Goal: Use online tool/utility: Use online tool/utility

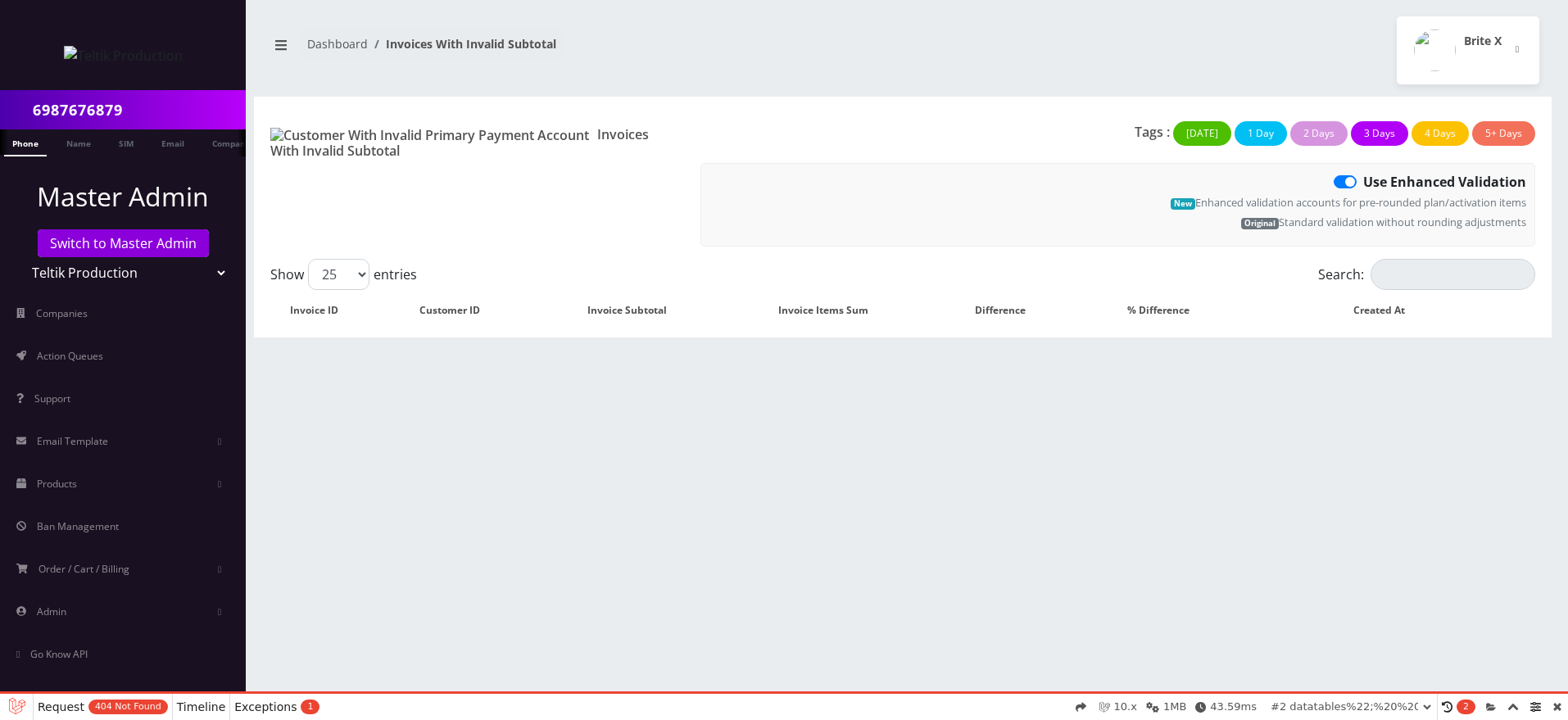
select select "01K2Q85MN0YRPFPTHK18174N8M"
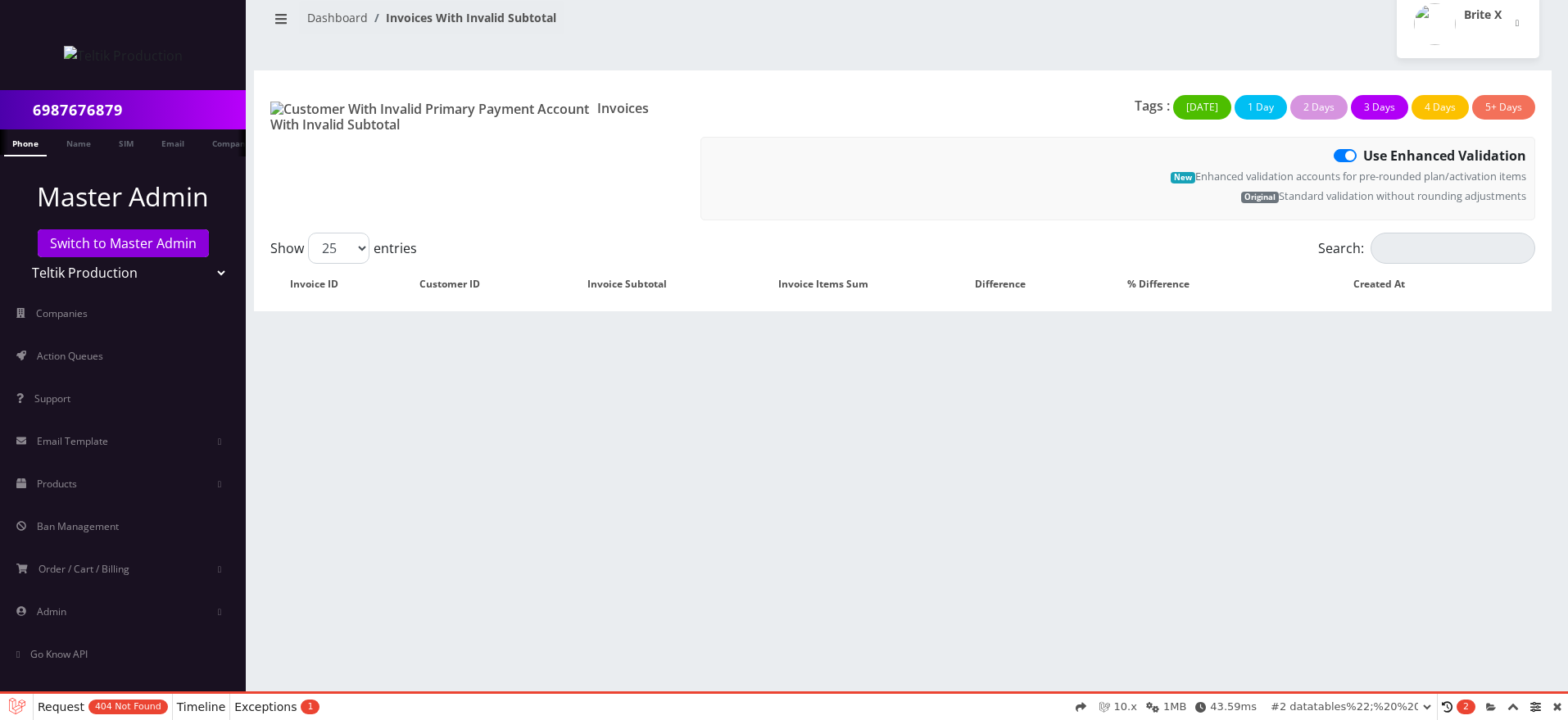
click at [1363, 155] on label "Use Enhanced Validation" at bounding box center [1445, 155] width 163 height 20
click at [1363, 155] on input "Use Enhanced Validation" at bounding box center [1369, 151] width 11 height 11
checkbox input "false"
select select "01K2Q860JP4CAE5HK634XF5C86"
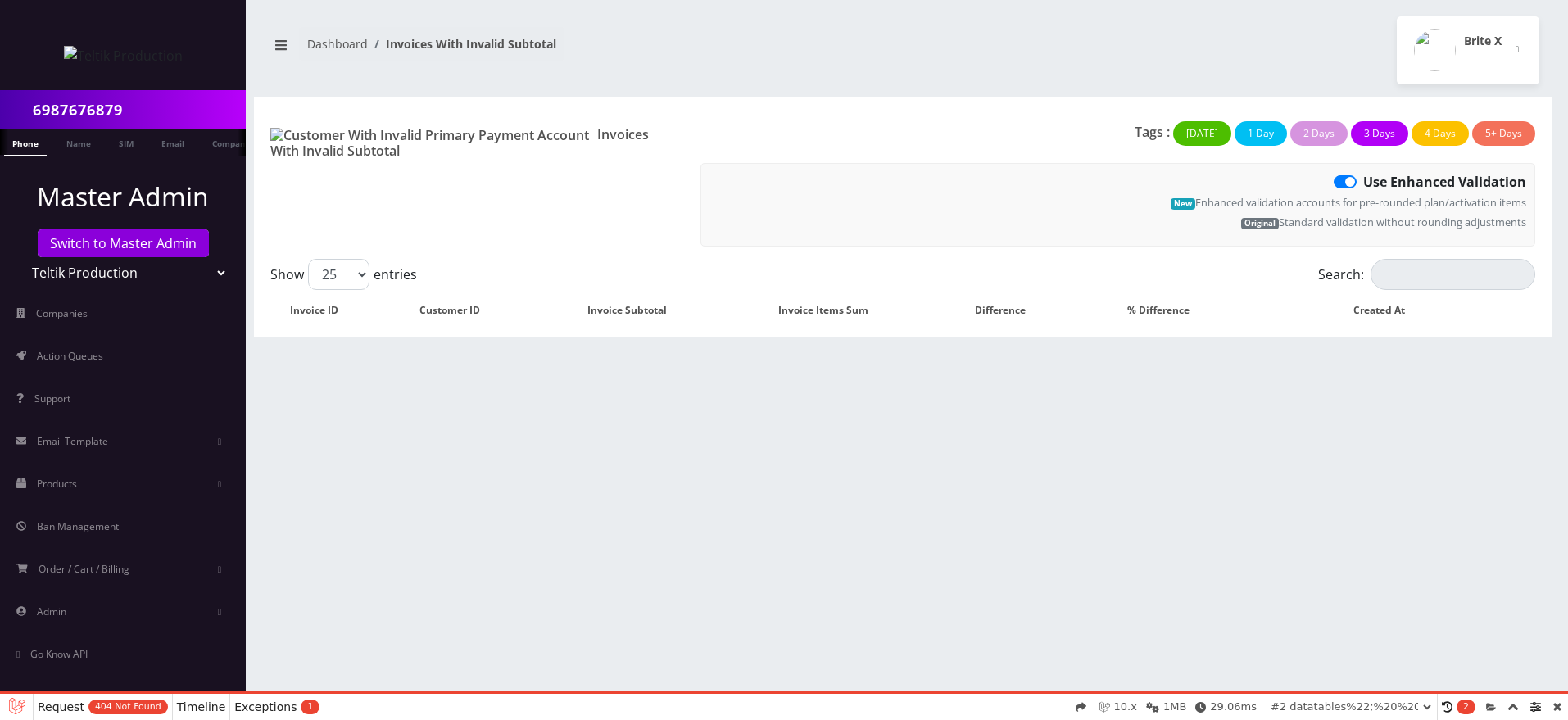
select select "01K2Q8652T216DPXZQRKH777T9"
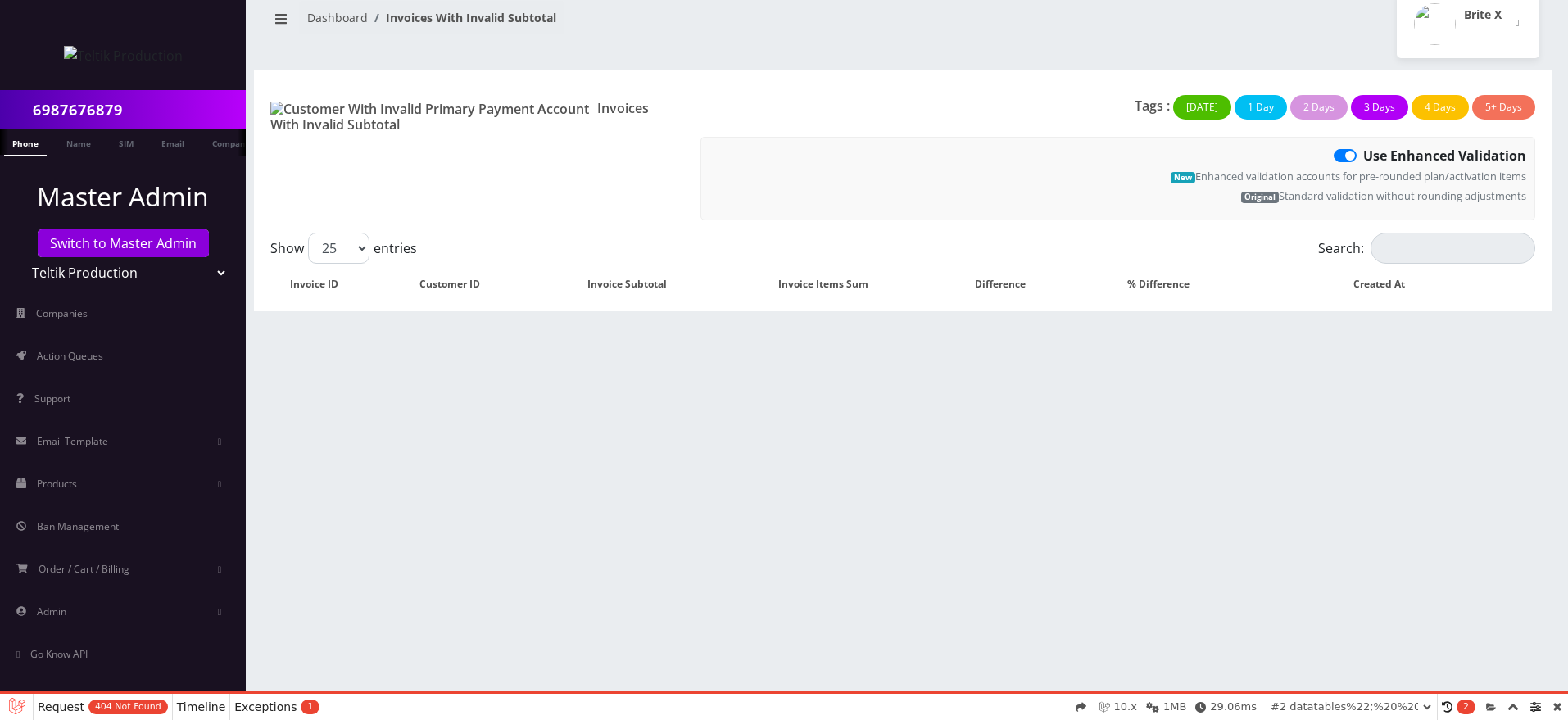
click at [94, 708] on span "404 Not Found" at bounding box center [129, 707] width 80 height 15
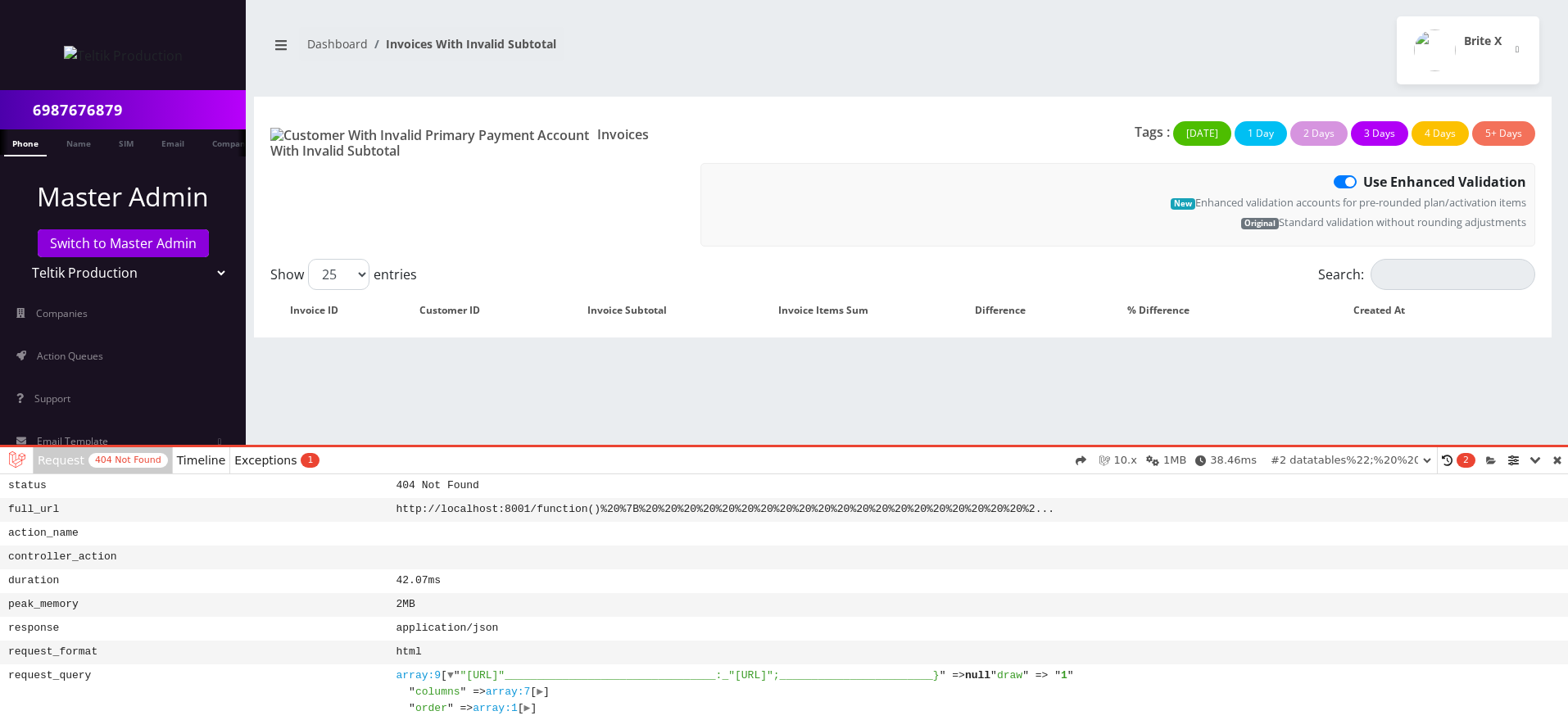
select select "01K2Q88J0YGB94QMWQTFYRWM2R"
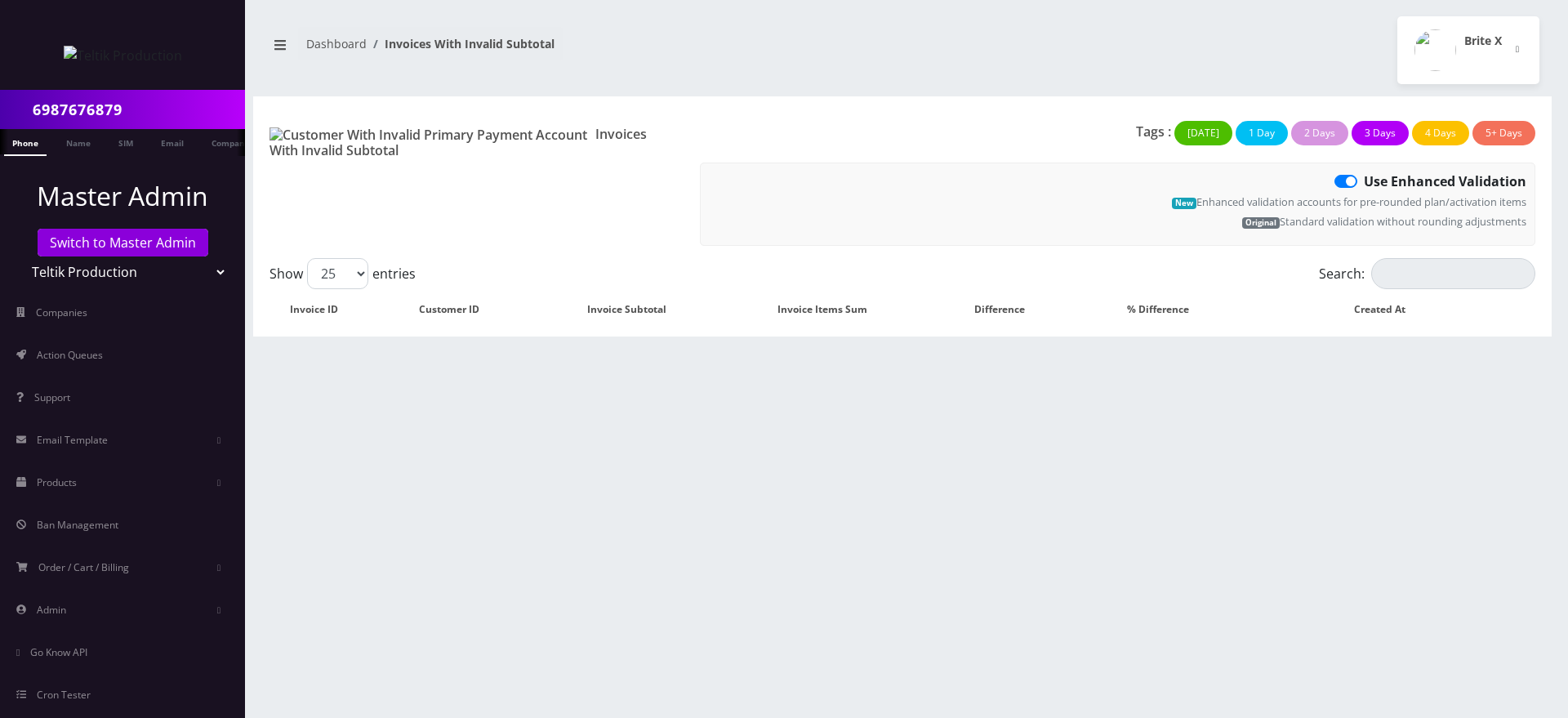
click at [841, 477] on div "6987676879 Phone Name SIM Email Company Customer Dashboard Invoices With Invali…" at bounding box center [902, 359] width 1331 height 718
click at [1364, 178] on label "Use Enhanced Validation" at bounding box center [1445, 181] width 163 height 19
click at [1364, 178] on input "Use Enhanced Validation" at bounding box center [1369, 177] width 11 height 11
checkbox input "false"
click at [1185, 454] on div "6987676879 Phone Name SIM Email Company Customer Dashboard Invoices With Invali…" at bounding box center [902, 359] width 1331 height 718
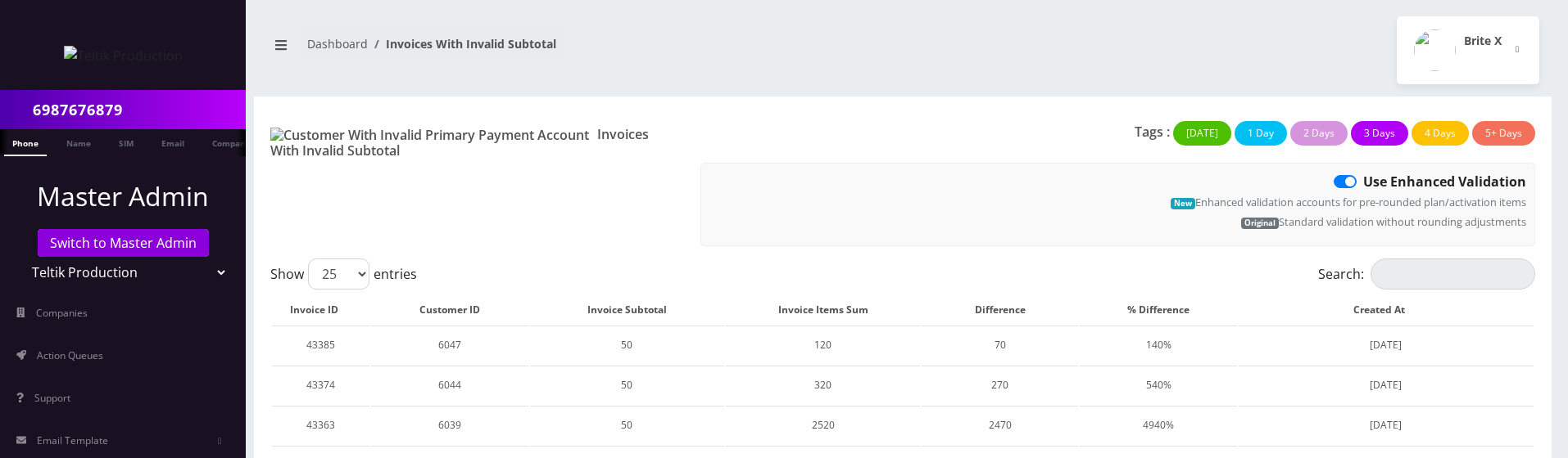
click at [1363, 181] on label "Use Enhanced Validation" at bounding box center [1445, 182] width 163 height 19
click at [1363, 181] on input "Use Enhanced Validation" at bounding box center [1369, 177] width 11 height 11
checkbox input "false"
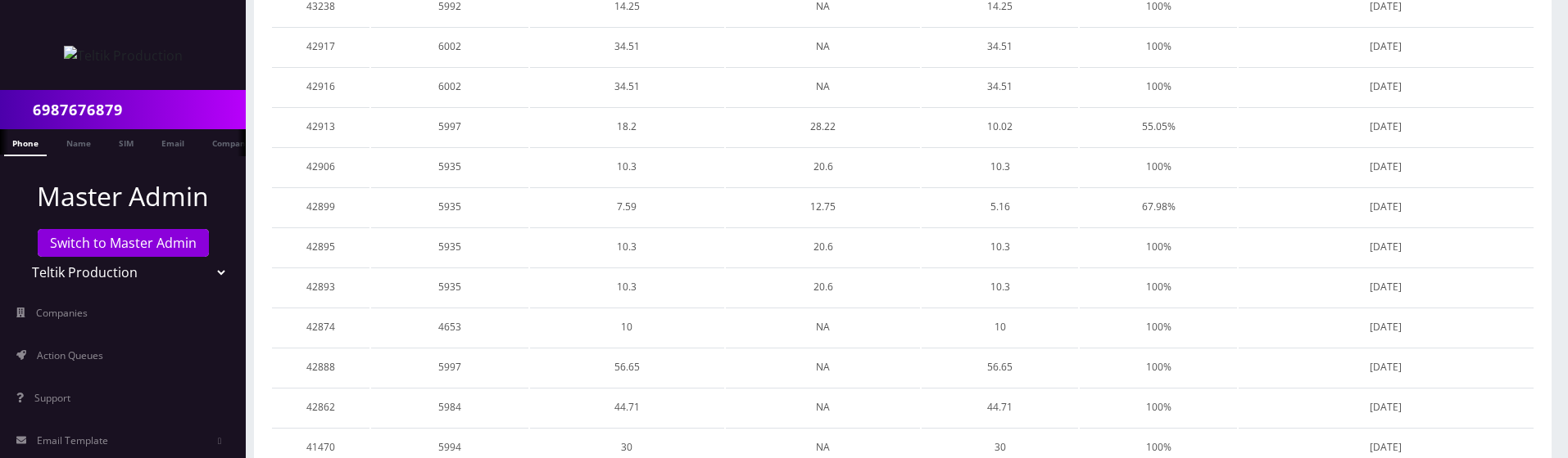
scroll to position [894, 0]
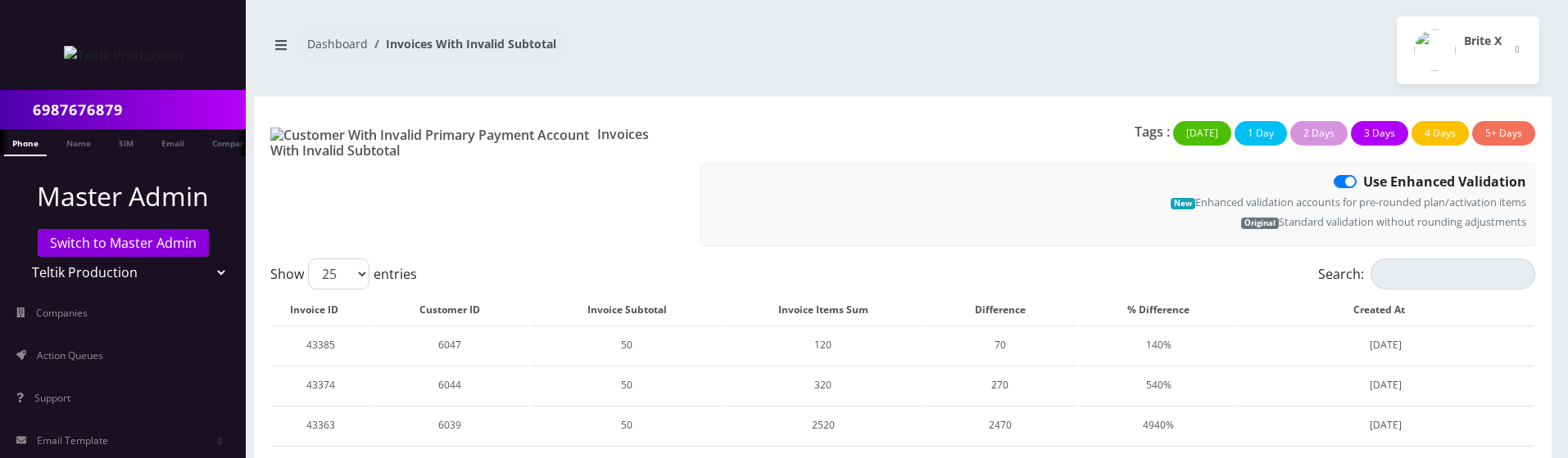
click at [1363, 179] on label "Use Enhanced Validation" at bounding box center [1445, 182] width 163 height 19
click at [1363, 179] on input "Use Enhanced Validation" at bounding box center [1369, 177] width 11 height 11
checkbox input "false"
click at [1363, 180] on label "Use Enhanced Validation" at bounding box center [1445, 182] width 163 height 19
click at [1363, 180] on input "Use Enhanced Validation" at bounding box center [1369, 177] width 11 height 11
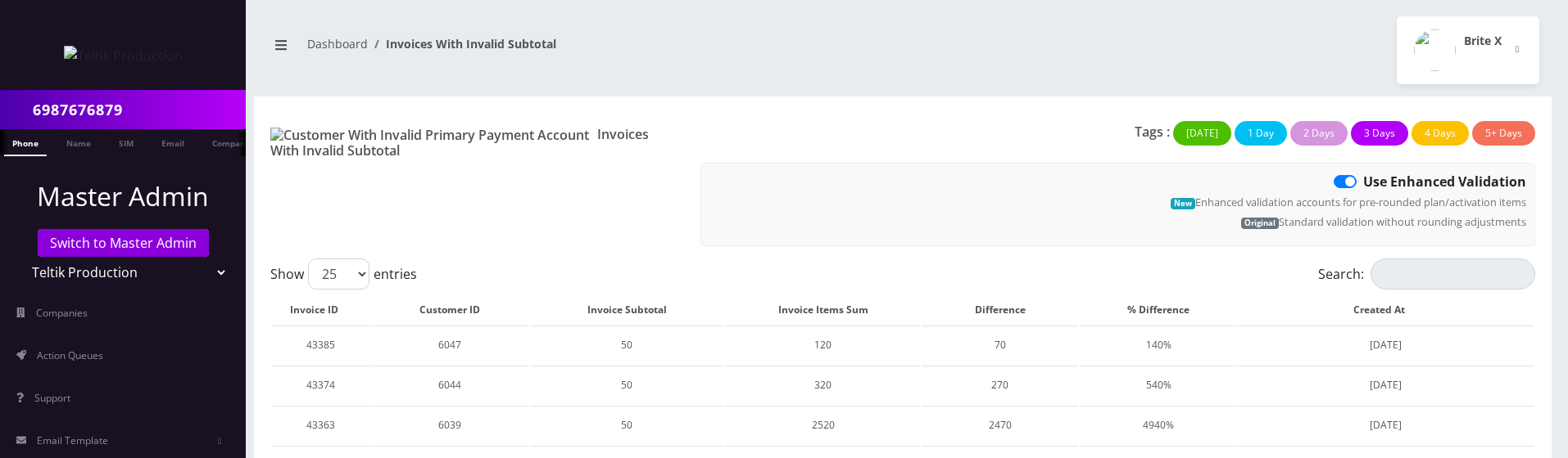
checkbox input "false"
click at [1363, 181] on label "Use Enhanced Validation" at bounding box center [1445, 182] width 163 height 19
click at [1363, 181] on input "Use Enhanced Validation" at bounding box center [1369, 177] width 11 height 11
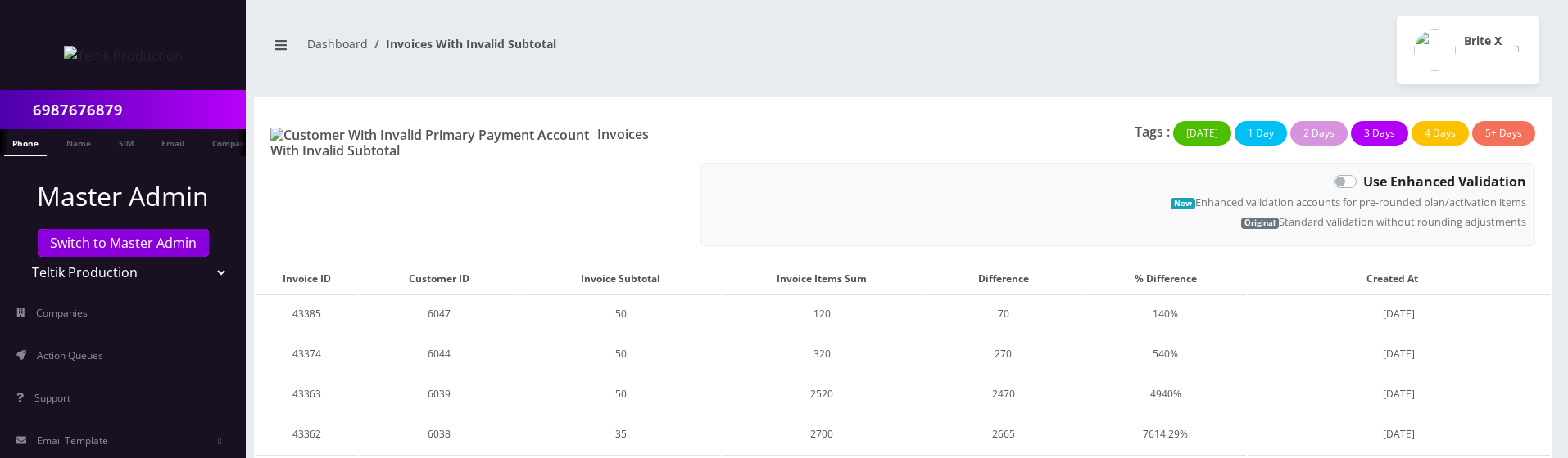
click at [1363, 183] on label "Use Enhanced Validation" at bounding box center [1445, 182] width 163 height 19
click at [1363, 182] on input "Use Enhanced Validation" at bounding box center [1369, 177] width 11 height 11
checkbox input "true"
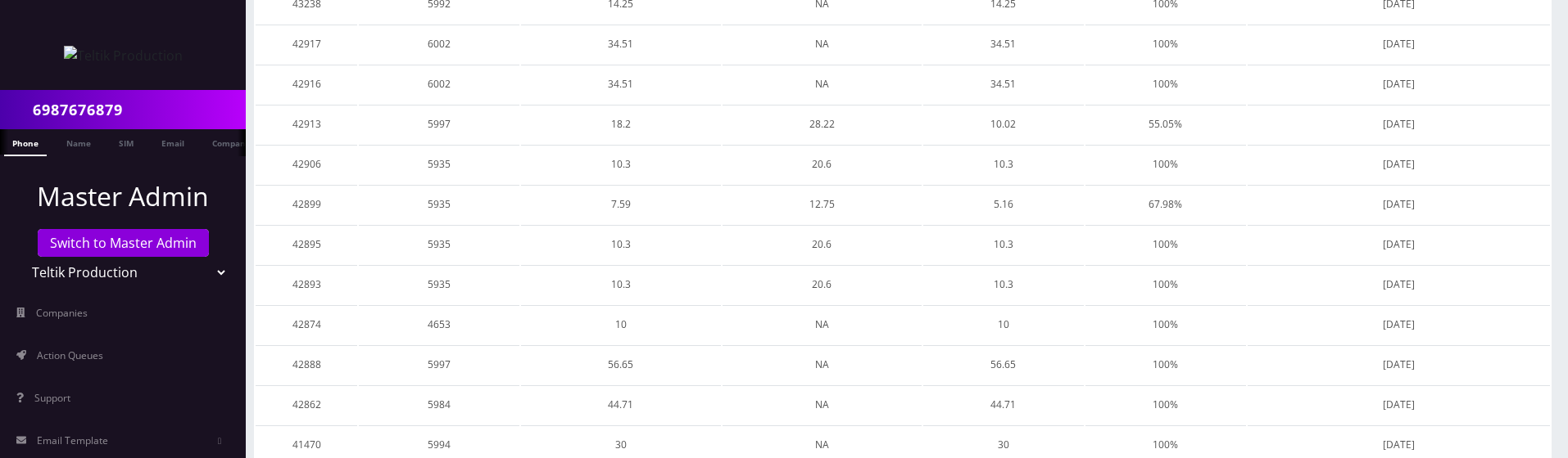
scroll to position [856, 0]
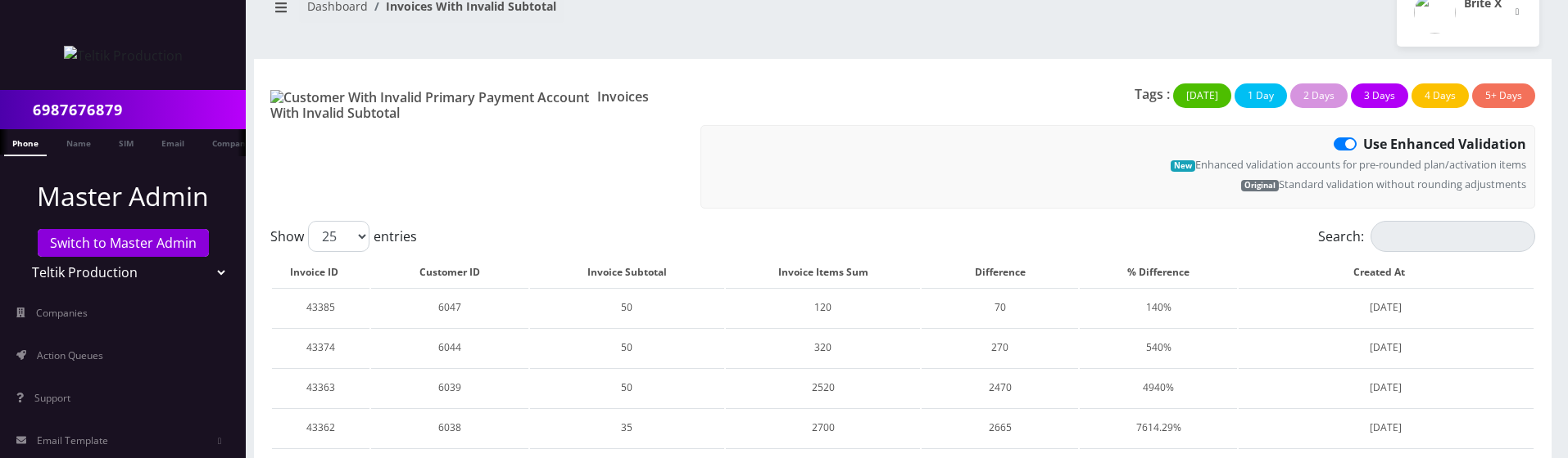
scroll to position [31, 0]
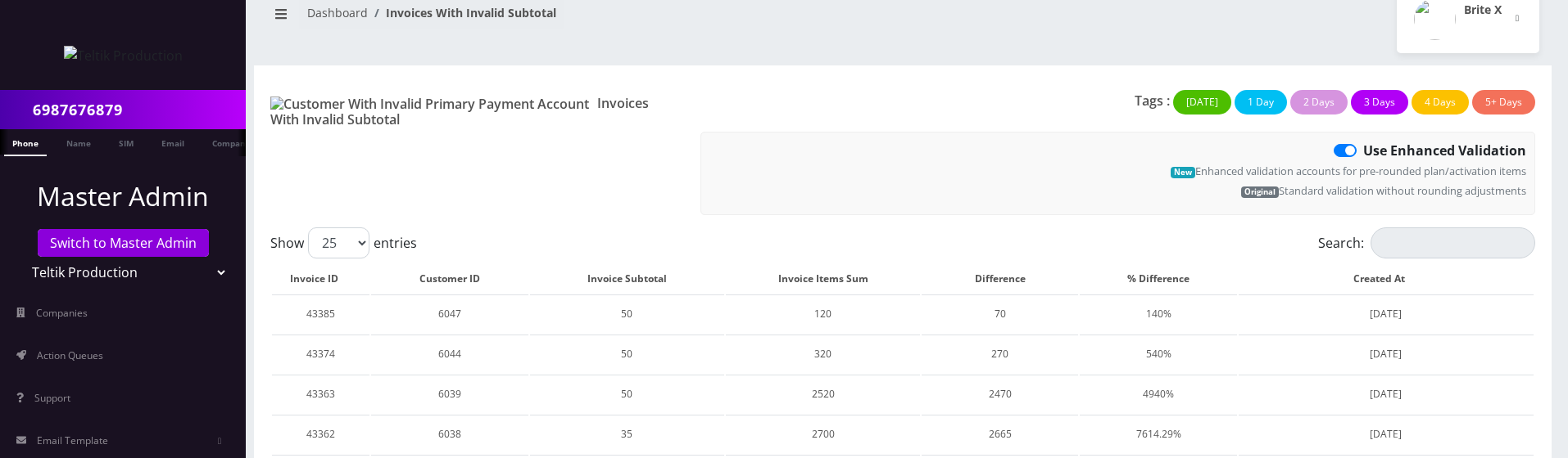
click at [1363, 152] on label "Use Enhanced Validation" at bounding box center [1445, 151] width 163 height 19
click at [1363, 151] on input "Use Enhanced Validation" at bounding box center [1369, 146] width 11 height 11
checkbox input "false"
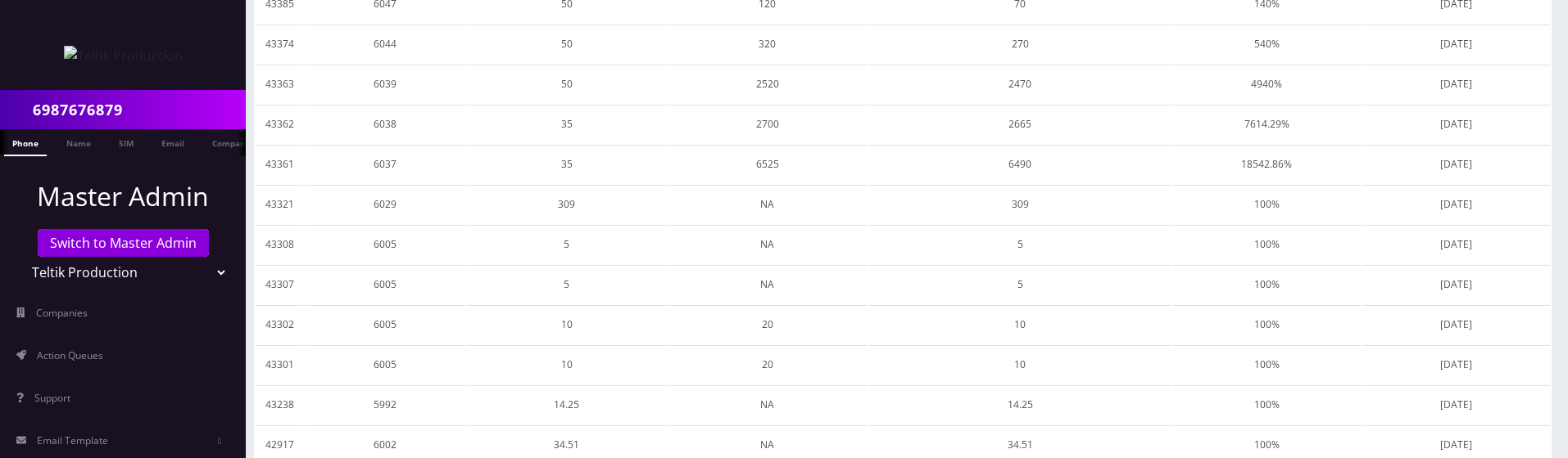
scroll to position [0, 0]
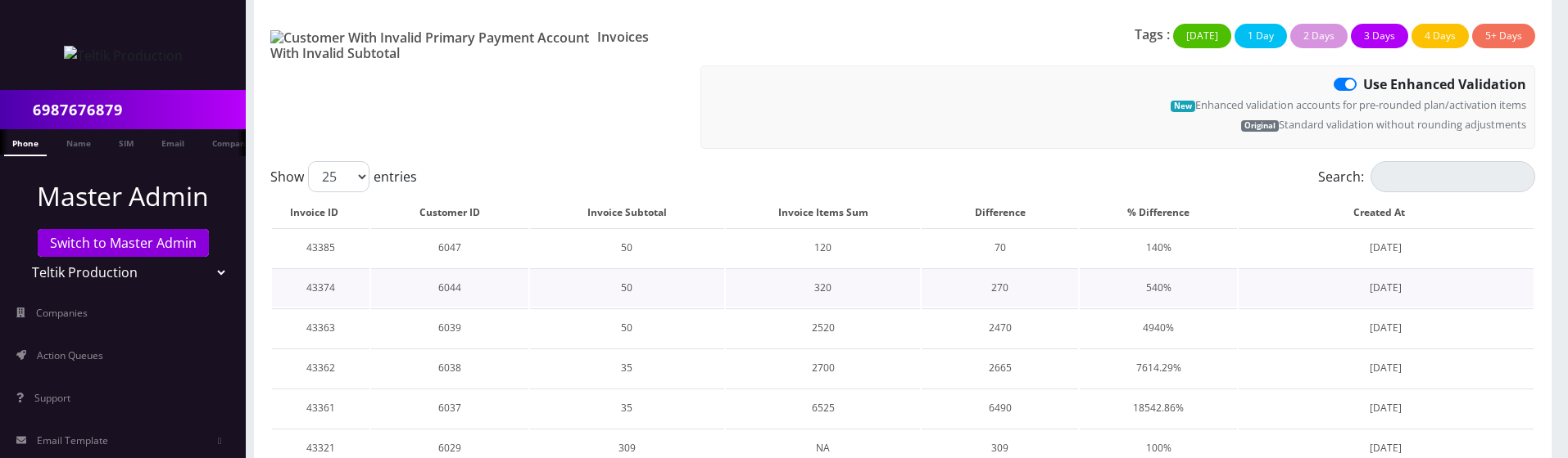
scroll to position [97, 0]
click at [1363, 87] on label "Use Enhanced Validation" at bounding box center [1445, 85] width 163 height 19
click at [1363, 86] on input "Use Enhanced Validation" at bounding box center [1369, 81] width 11 height 11
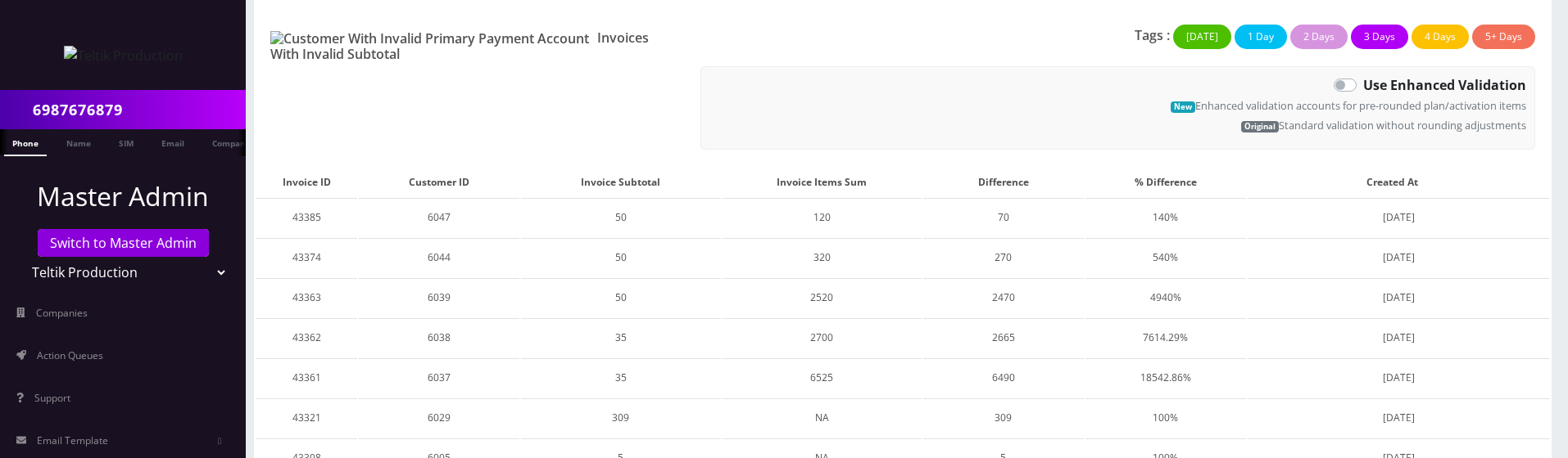
click at [1340, 93] on div "Use Enhanced Validation" at bounding box center [1117, 85] width 816 height 19
click at [1363, 86] on label "Use Enhanced Validation" at bounding box center [1445, 85] width 163 height 19
click at [1363, 86] on input "Use Enhanced Validation" at bounding box center [1369, 81] width 11 height 11
click at [1363, 86] on label "Use Enhanced Validation" at bounding box center [1445, 85] width 163 height 19
click at [1363, 86] on input "Use Enhanced Validation" at bounding box center [1369, 81] width 11 height 11
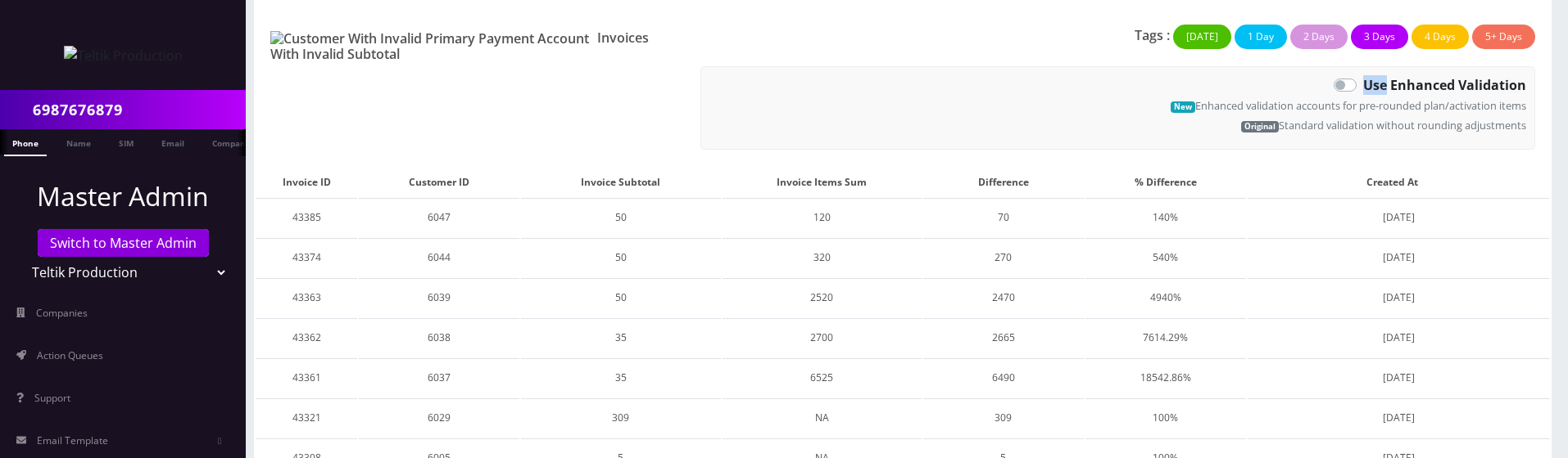
click at [1363, 86] on label "Use Enhanced Validation" at bounding box center [1445, 85] width 163 height 19
click at [1363, 86] on input "Use Enhanced Validation" at bounding box center [1369, 81] width 11 height 11
click at [1363, 86] on label "Use Enhanced Validation" at bounding box center [1445, 85] width 163 height 19
click at [1363, 86] on input "Use Enhanced Validation" at bounding box center [1369, 81] width 11 height 11
click at [1363, 86] on label "Use Enhanced Validation" at bounding box center [1445, 85] width 163 height 19
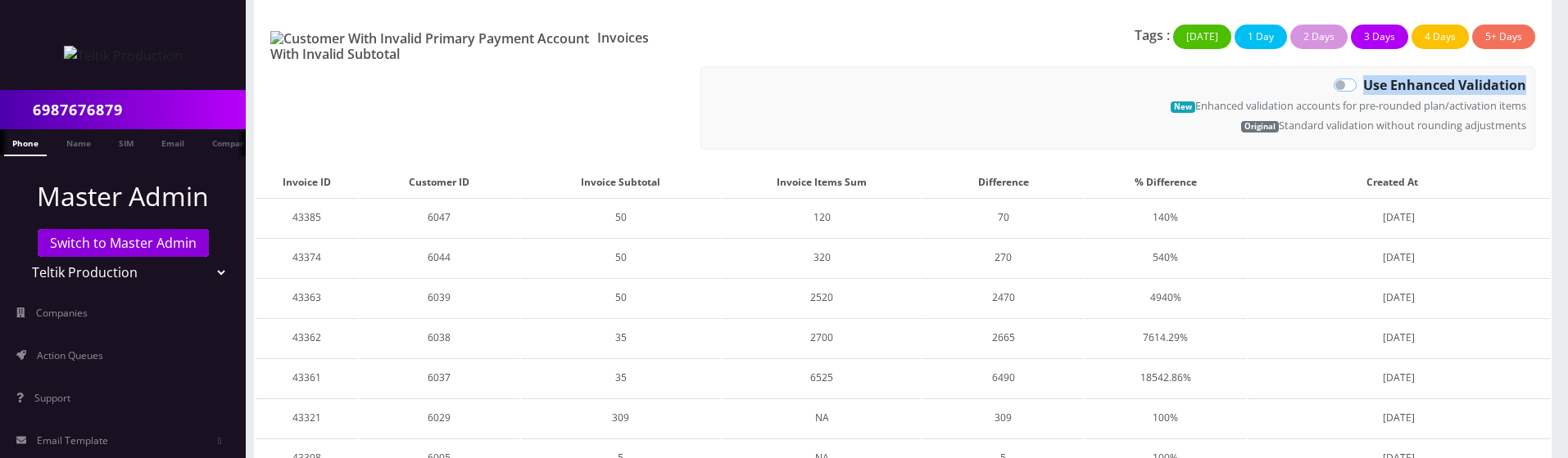
click at [1363, 86] on input "Use Enhanced Validation" at bounding box center [1369, 81] width 11 height 11
click at [1363, 86] on label "Use Enhanced Validation" at bounding box center [1445, 85] width 163 height 19
click at [1363, 86] on input "Use Enhanced Validation" at bounding box center [1369, 81] width 11 height 11
click at [1363, 86] on label "Use Enhanced Validation" at bounding box center [1445, 85] width 163 height 19
click at [1363, 86] on input "Use Enhanced Validation" at bounding box center [1369, 81] width 11 height 11
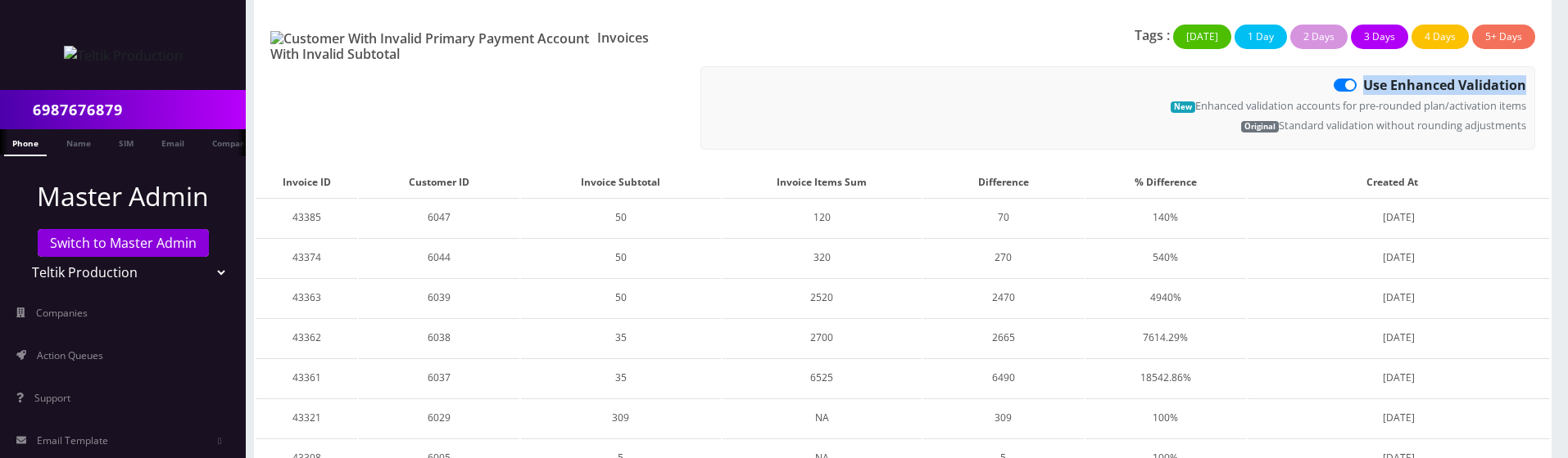
click at [1363, 86] on label "Use Enhanced Validation" at bounding box center [1445, 85] width 163 height 19
click at [1363, 86] on input "Use Enhanced Validation" at bounding box center [1369, 81] width 11 height 11
click at [1363, 86] on label "Use Enhanced Validation" at bounding box center [1445, 85] width 163 height 19
click at [1363, 86] on input "Use Enhanced Validation" at bounding box center [1369, 81] width 11 height 11
click at [1363, 86] on label "Use Enhanced Validation" at bounding box center [1445, 85] width 163 height 19
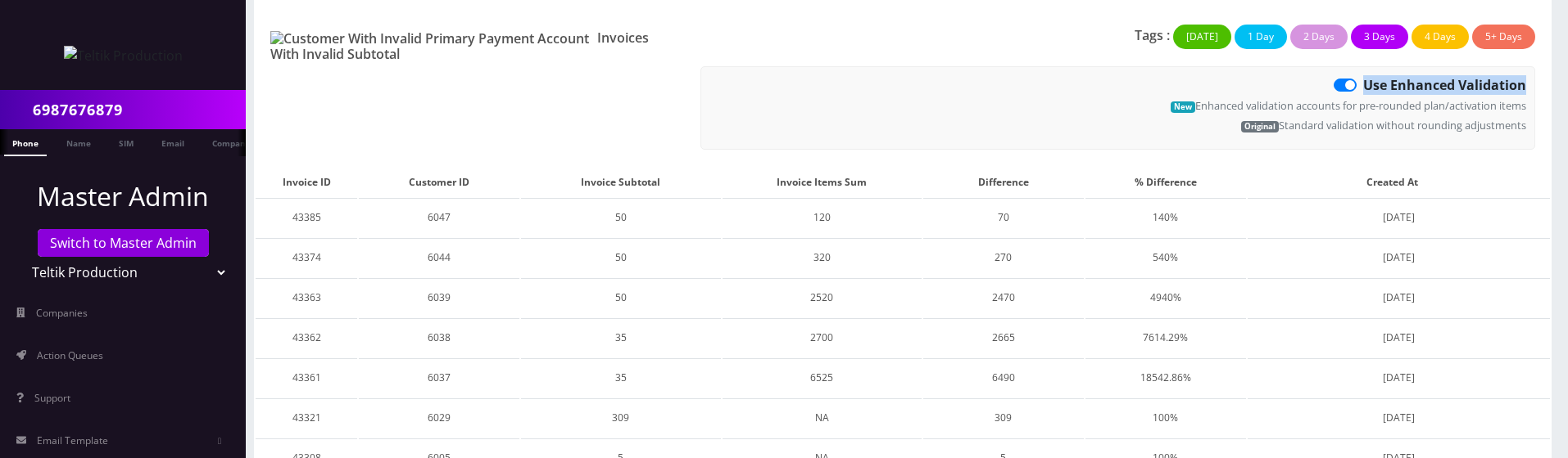
click at [1363, 86] on input "Use Enhanced Validation" at bounding box center [1369, 81] width 11 height 11
click at [1363, 86] on label "Use Enhanced Validation" at bounding box center [1445, 85] width 163 height 19
click at [1363, 86] on input "Use Enhanced Validation" at bounding box center [1369, 81] width 11 height 11
click at [1363, 86] on label "Use Enhanced Validation" at bounding box center [1445, 85] width 163 height 19
click at [1363, 86] on input "Use Enhanced Validation" at bounding box center [1369, 81] width 11 height 11
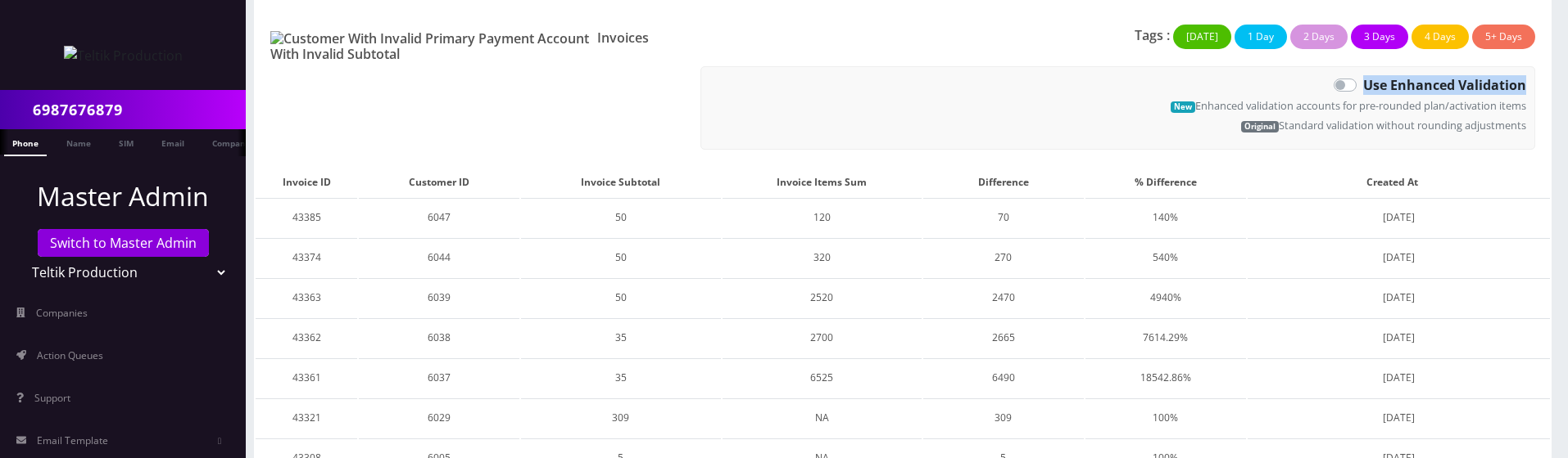
click at [1363, 86] on label "Use Enhanced Validation" at bounding box center [1445, 85] width 163 height 19
click at [1363, 86] on input "Use Enhanced Validation" at bounding box center [1369, 81] width 11 height 11
click at [1363, 86] on label "Use Enhanced Validation" at bounding box center [1445, 85] width 163 height 19
click at [1363, 86] on input "Use Enhanced Validation" at bounding box center [1369, 81] width 11 height 11
click at [1363, 86] on label "Use Enhanced Validation" at bounding box center [1445, 85] width 163 height 19
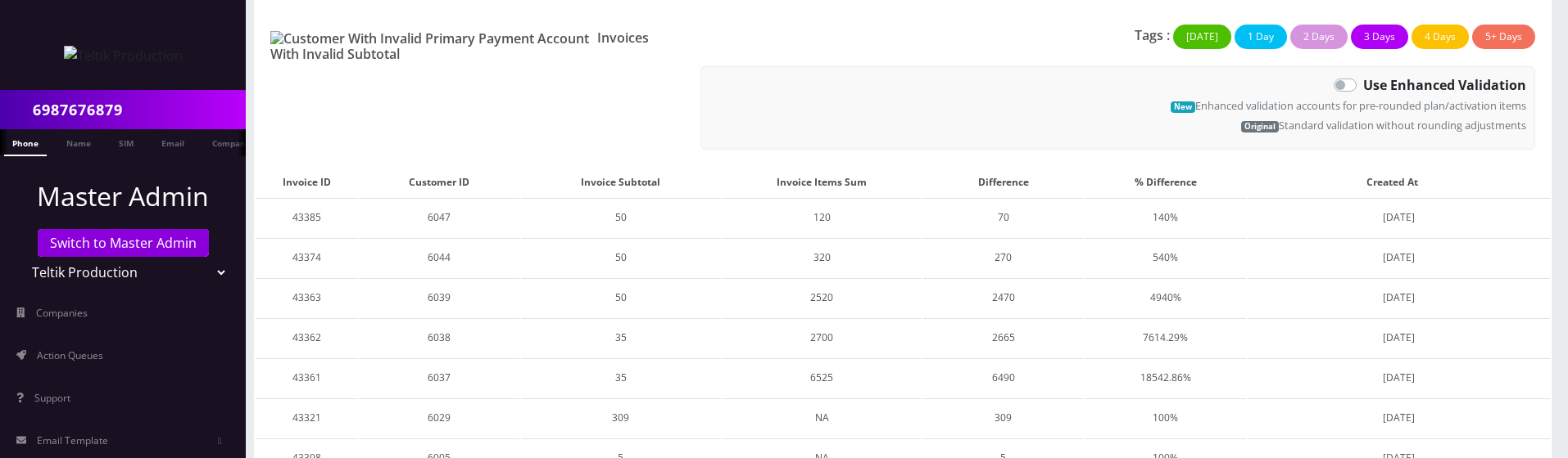
click at [1363, 86] on input "Use Enhanced Validation" at bounding box center [1369, 81] width 11 height 11
click at [1363, 86] on label "Use Enhanced Validation" at bounding box center [1445, 85] width 163 height 19
click at [1363, 86] on input "Use Enhanced Validation" at bounding box center [1369, 81] width 11 height 11
click at [1363, 86] on label "Use Enhanced Validation" at bounding box center [1445, 85] width 163 height 19
click at [1363, 86] on input "Use Enhanced Validation" at bounding box center [1369, 81] width 11 height 11
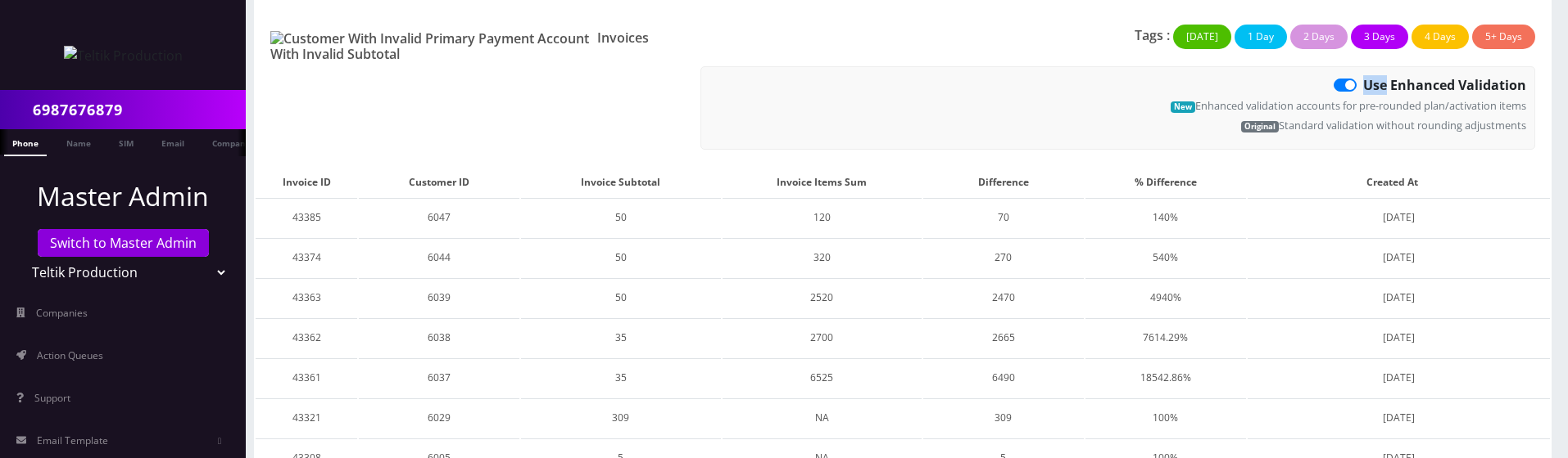
click at [1363, 86] on label "Use Enhanced Validation" at bounding box center [1445, 85] width 163 height 19
click at [1363, 86] on input "Use Enhanced Validation" at bounding box center [1369, 81] width 11 height 11
click at [1363, 86] on label "Use Enhanced Validation" at bounding box center [1445, 85] width 163 height 19
click at [1363, 86] on input "Use Enhanced Validation" at bounding box center [1369, 81] width 11 height 11
click at [1363, 86] on label "Use Enhanced Validation" at bounding box center [1445, 85] width 163 height 19
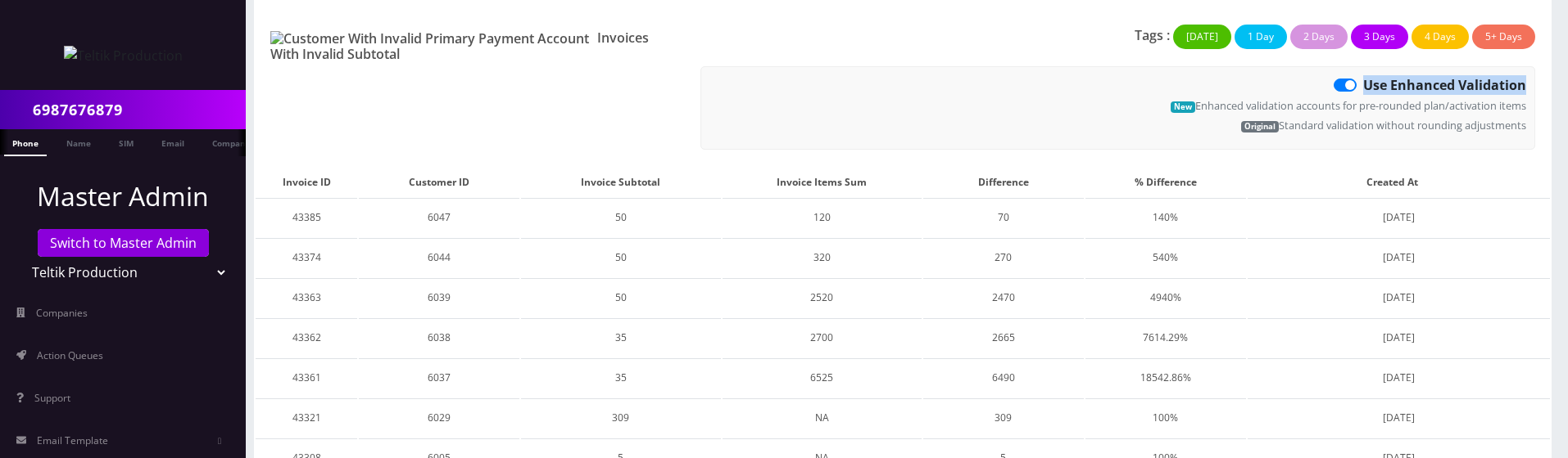
click at [1363, 86] on input "Use Enhanced Validation" at bounding box center [1369, 81] width 11 height 11
click at [1363, 86] on label "Use Enhanced Validation" at bounding box center [1445, 85] width 163 height 19
click at [1363, 86] on input "Use Enhanced Validation" at bounding box center [1369, 81] width 11 height 11
click at [1363, 86] on label "Use Enhanced Validation" at bounding box center [1445, 85] width 163 height 19
click at [1363, 86] on input "Use Enhanced Validation" at bounding box center [1369, 81] width 11 height 11
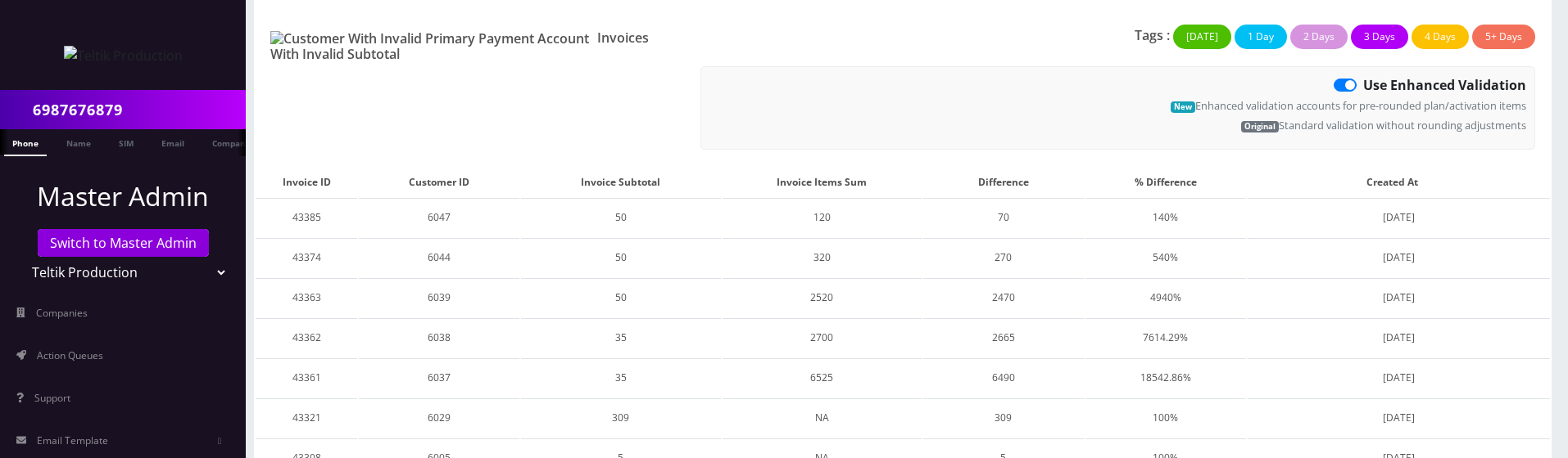
checkbox input "false"
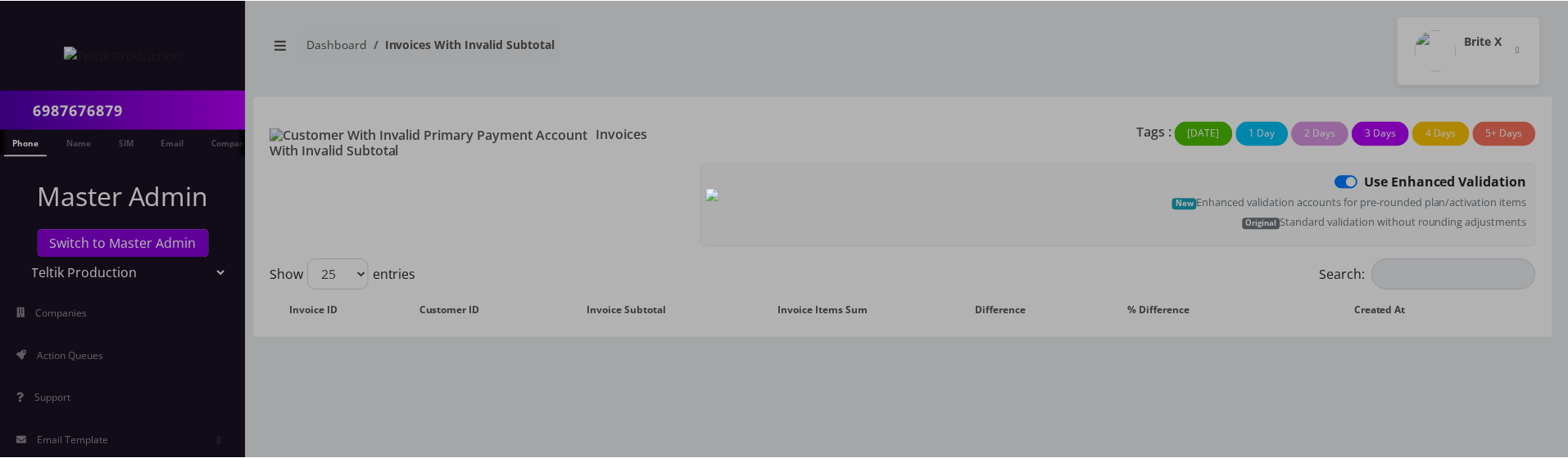
scroll to position [97, 0]
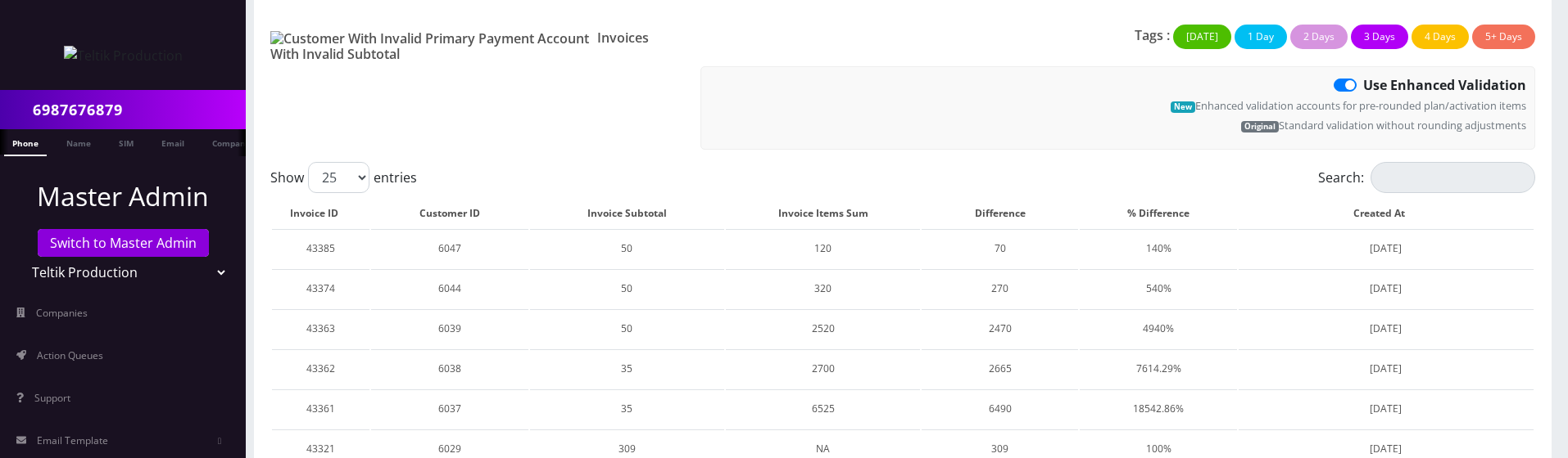
click at [1363, 84] on label "Use Enhanced Validation" at bounding box center [1445, 85] width 163 height 19
click at [1363, 84] on input "Use Enhanced Validation" at bounding box center [1369, 81] width 11 height 11
checkbox input "false"
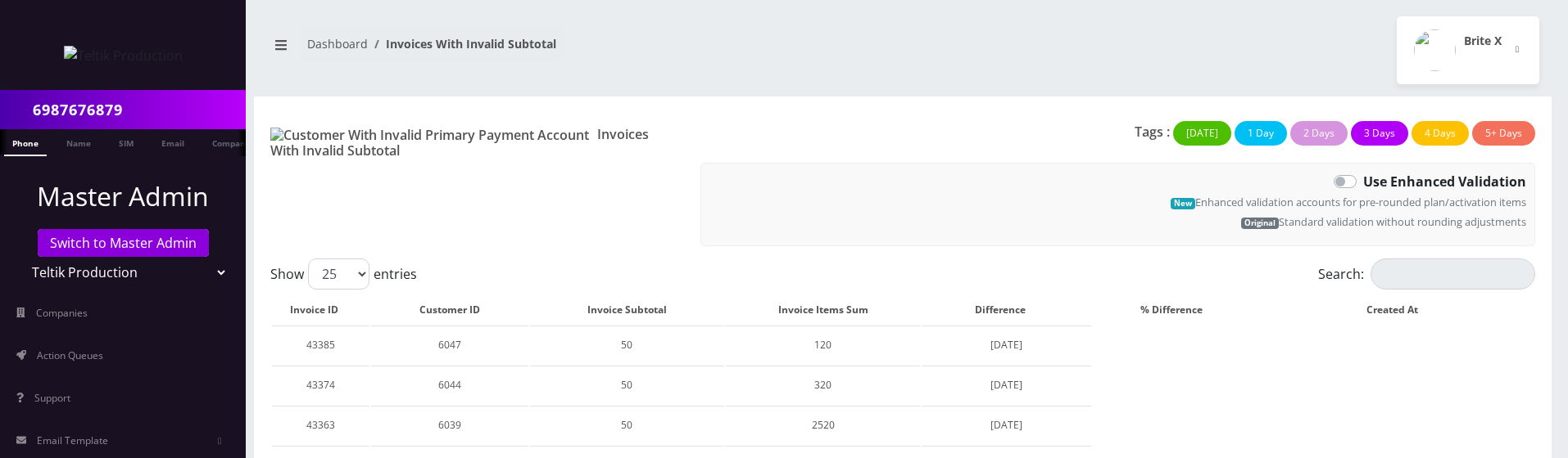
click at [1363, 180] on label "Use Enhanced Validation" at bounding box center [1445, 182] width 163 height 19
click at [1363, 180] on input "Use Enhanced Validation" at bounding box center [1369, 177] width 11 height 11
checkbox input "true"
click at [1363, 177] on label "Use Enhanced Validation" at bounding box center [1445, 182] width 163 height 19
click at [1363, 177] on input "Use Enhanced Validation" at bounding box center [1369, 177] width 11 height 11
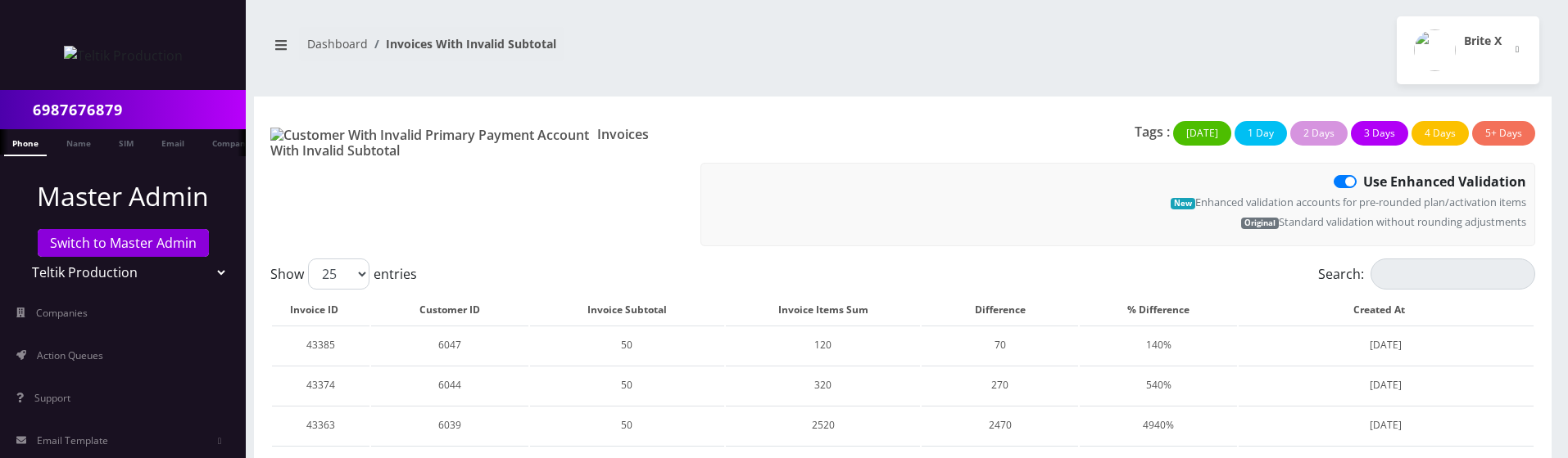
checkbox input "false"
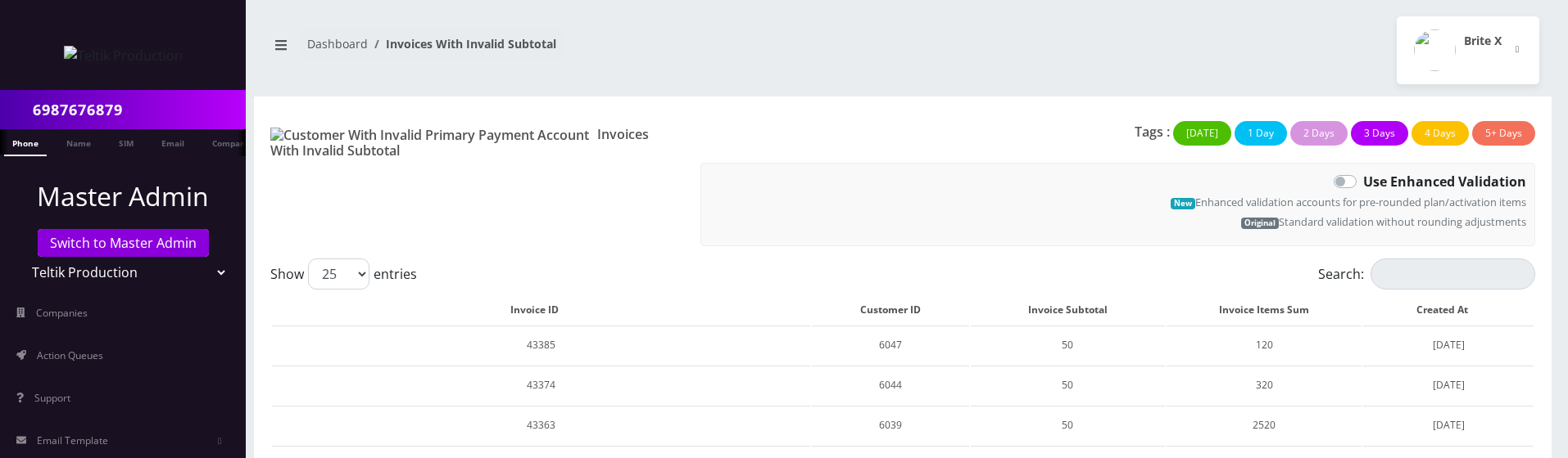
click at [1341, 175] on div "Use Enhanced Validation" at bounding box center [1117, 182] width 816 height 19
click at [1363, 182] on label "Use Enhanced Validation" at bounding box center [1445, 182] width 163 height 19
click at [1363, 182] on input "Use Enhanced Validation" at bounding box center [1369, 177] width 11 height 11
checkbox input "true"
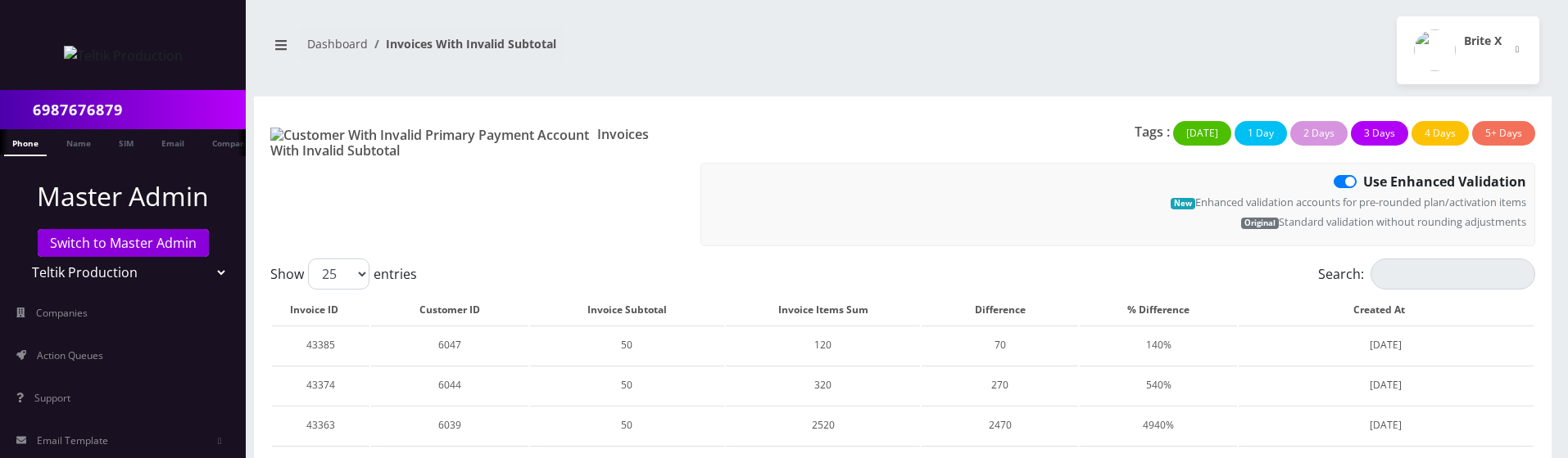
click at [1363, 180] on label "Use Enhanced Validation" at bounding box center [1445, 182] width 163 height 19
click at [1363, 180] on input "Use Enhanced Validation" at bounding box center [1369, 177] width 11 height 11
checkbox input "false"
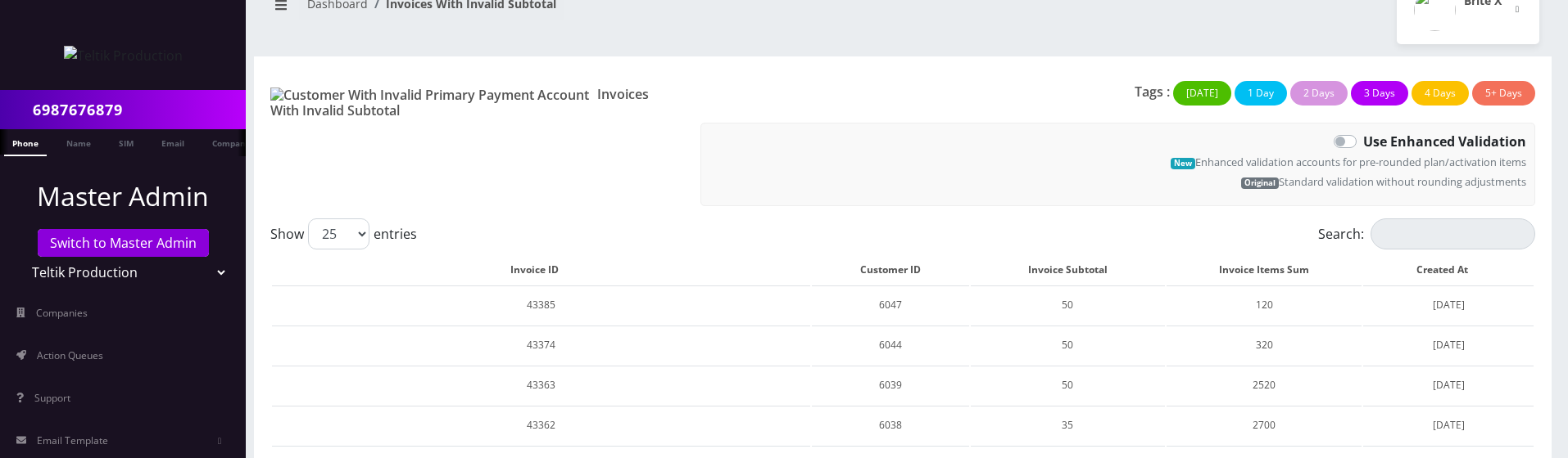
scroll to position [32, 0]
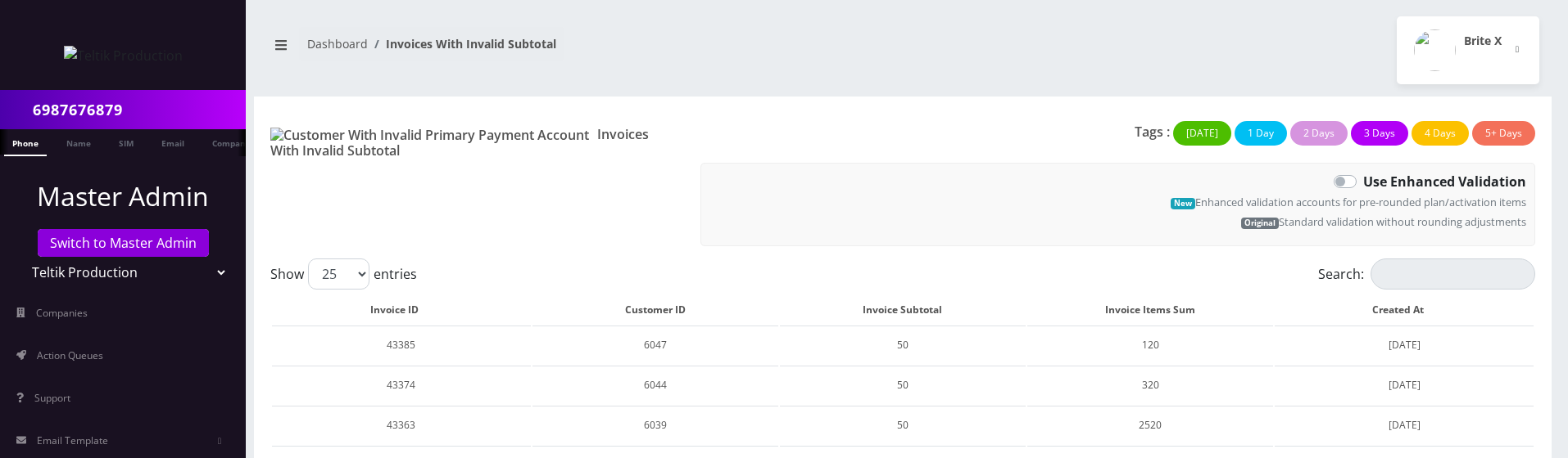
click at [1363, 178] on label "Use Enhanced Validation" at bounding box center [1445, 182] width 163 height 19
click at [1363, 178] on input "Use Enhanced Validation" at bounding box center [1369, 177] width 11 height 11
checkbox input "true"
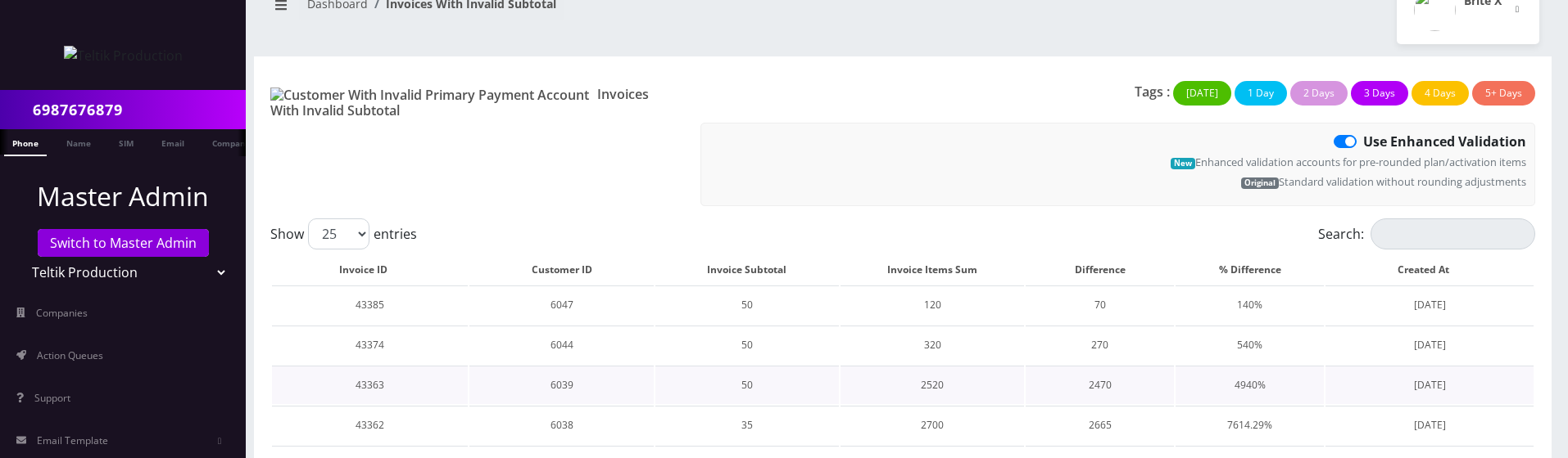
scroll to position [27, 0]
